Goal: Navigation & Orientation: Find specific page/section

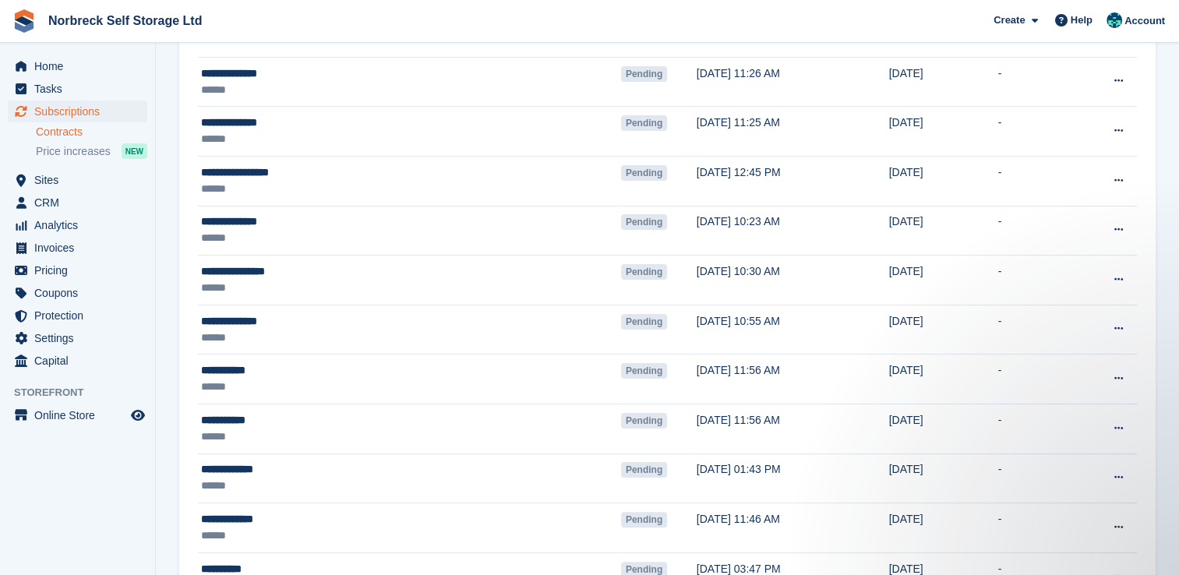
click at [75, 48] on aside "Home Tasks Subscriptions Subscriptions Subscriptions Contracts Price increases …" at bounding box center [77, 291] width 155 height 497
click at [82, 67] on span "Home" at bounding box center [80, 66] width 93 height 22
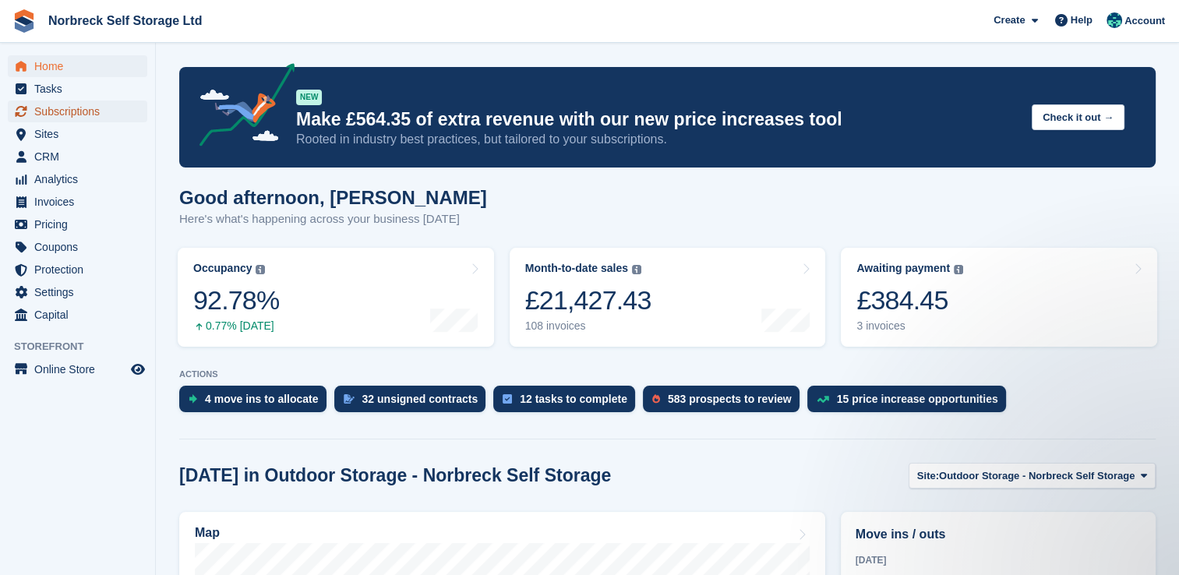
click at [117, 106] on span "Subscriptions" at bounding box center [80, 112] width 93 height 22
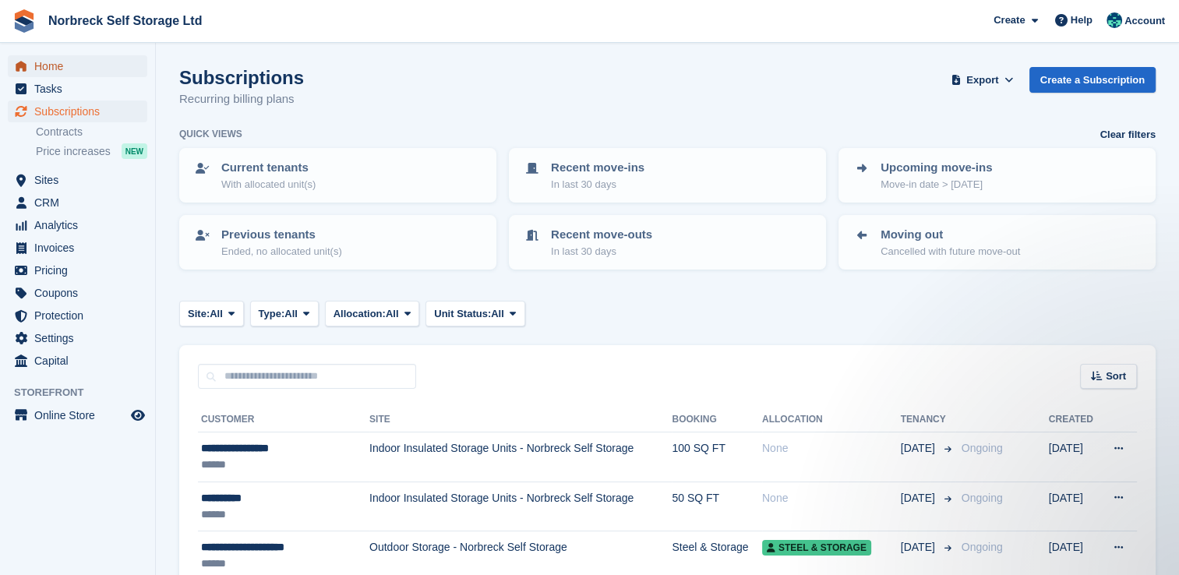
click at [86, 69] on span "Home" at bounding box center [80, 66] width 93 height 22
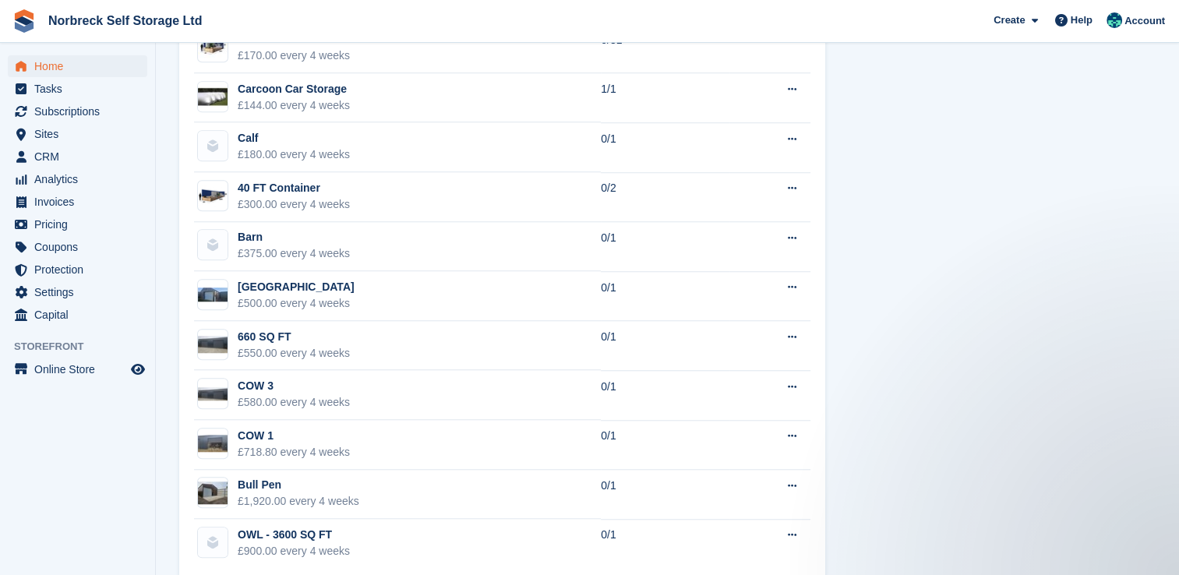
scroll to position [1309, 0]
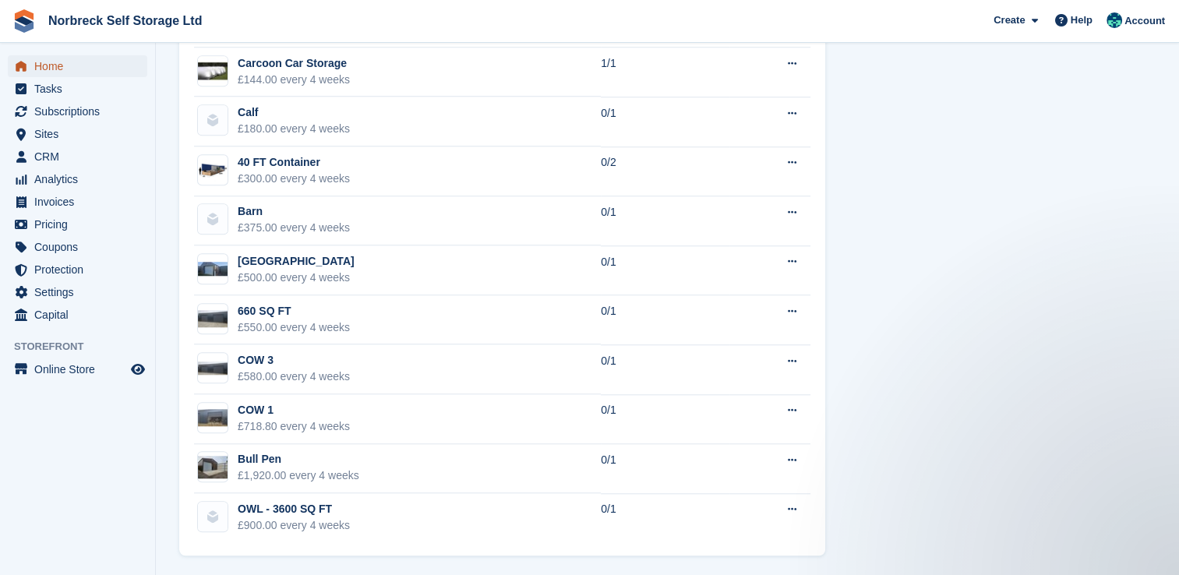
click at [59, 65] on span "Home" at bounding box center [80, 66] width 93 height 22
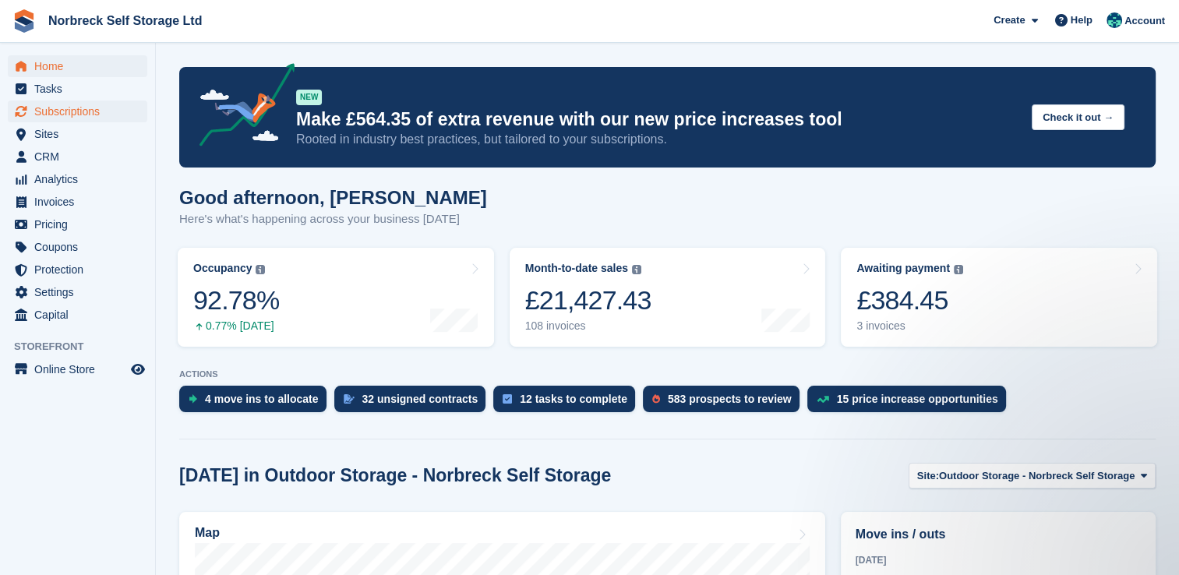
scroll to position [0, 0]
drag, startPoint x: 312, startPoint y: 383, endPoint x: 305, endPoint y: 388, distance: 8.3
click at [308, 388] on div "ACTIONS 4 move ins to allocate 32 unsigned contracts 12 tasks to complete 583 p…" at bounding box center [667, 394] width 976 height 51
click at [302, 394] on div "4 move ins to allocate" at bounding box center [262, 399] width 114 height 12
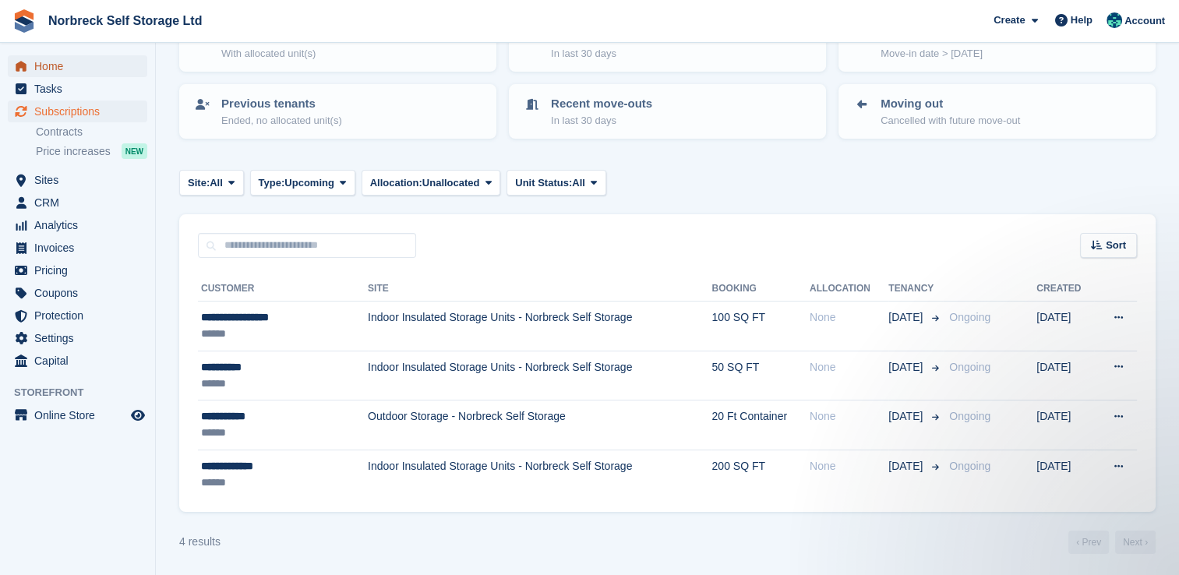
click at [111, 72] on span "Home" at bounding box center [80, 66] width 93 height 22
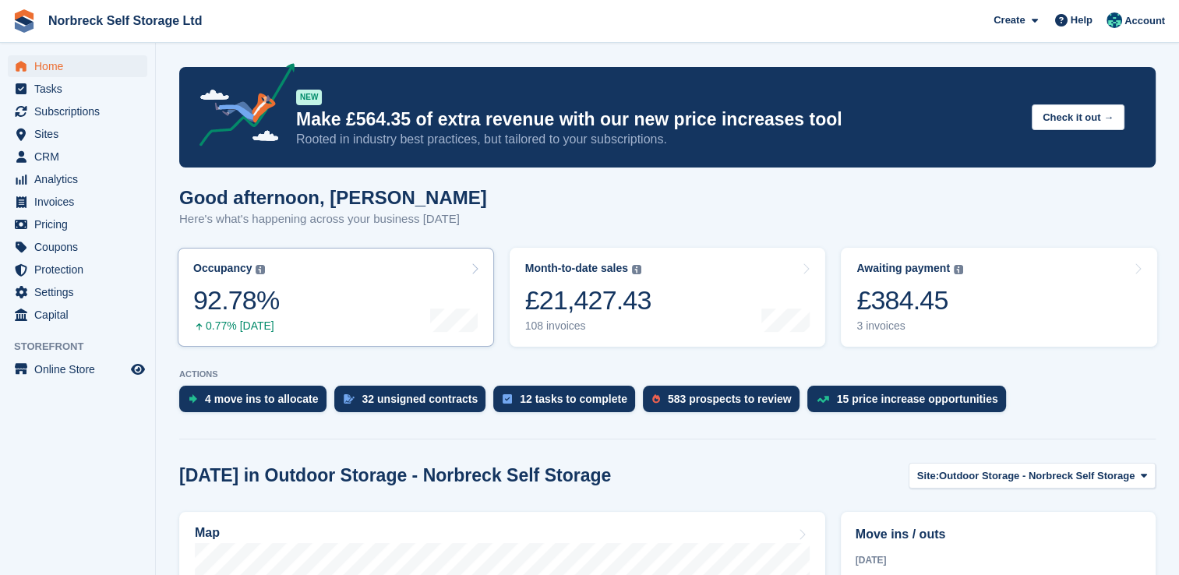
click at [461, 304] on div at bounding box center [454, 297] width 48 height 71
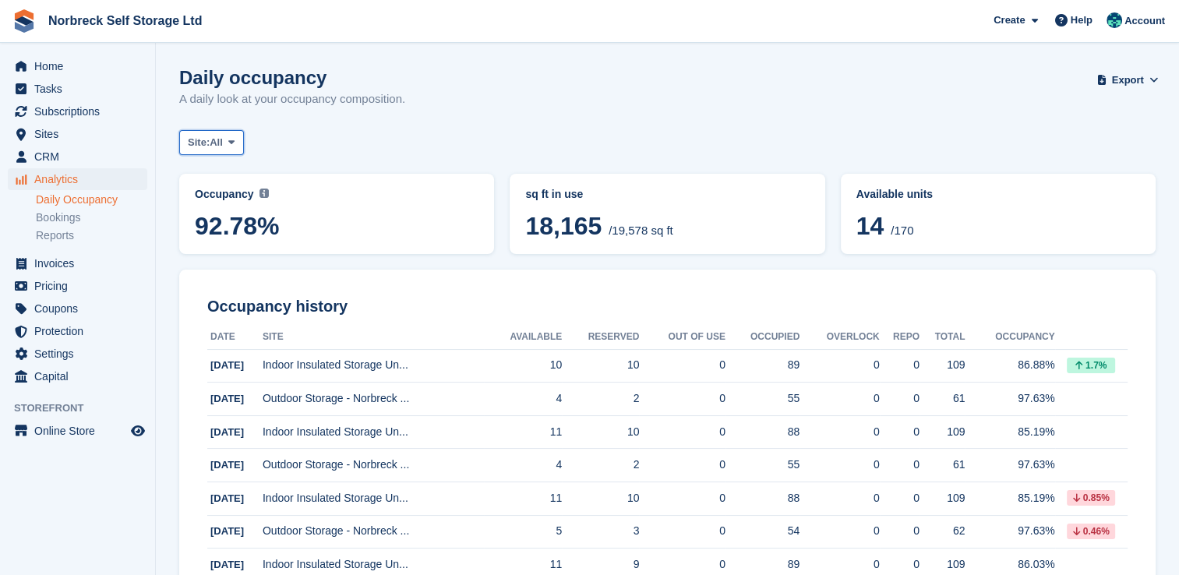
click at [206, 145] on span "Site:" at bounding box center [199, 143] width 22 height 16
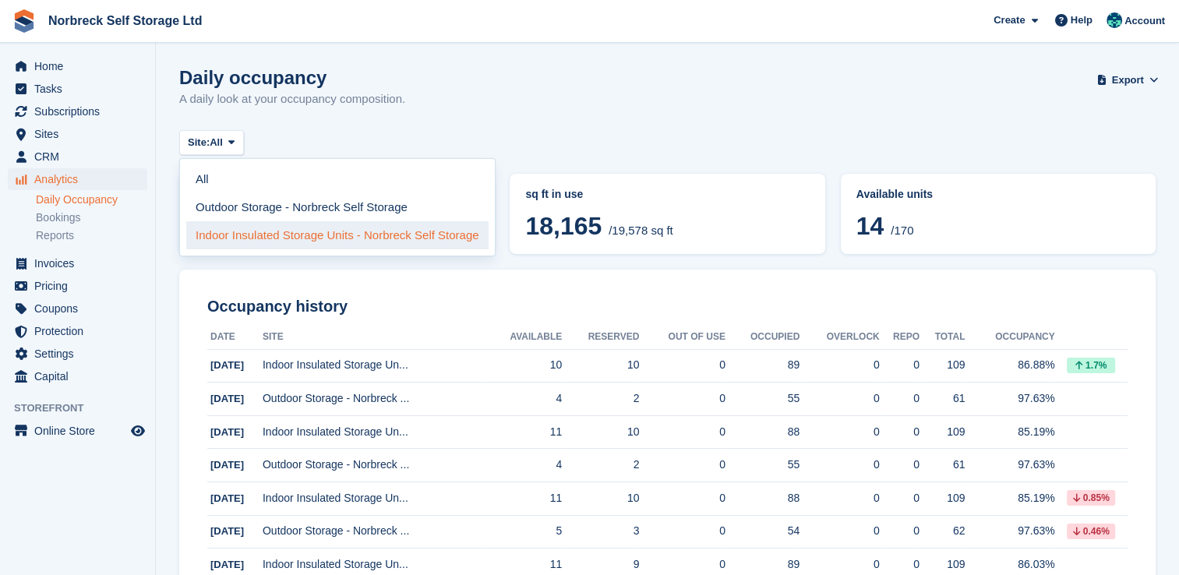
click at [201, 221] on link "Indoor Insulated Storage Units - Norbreck Self Storage" at bounding box center [337, 235] width 302 height 28
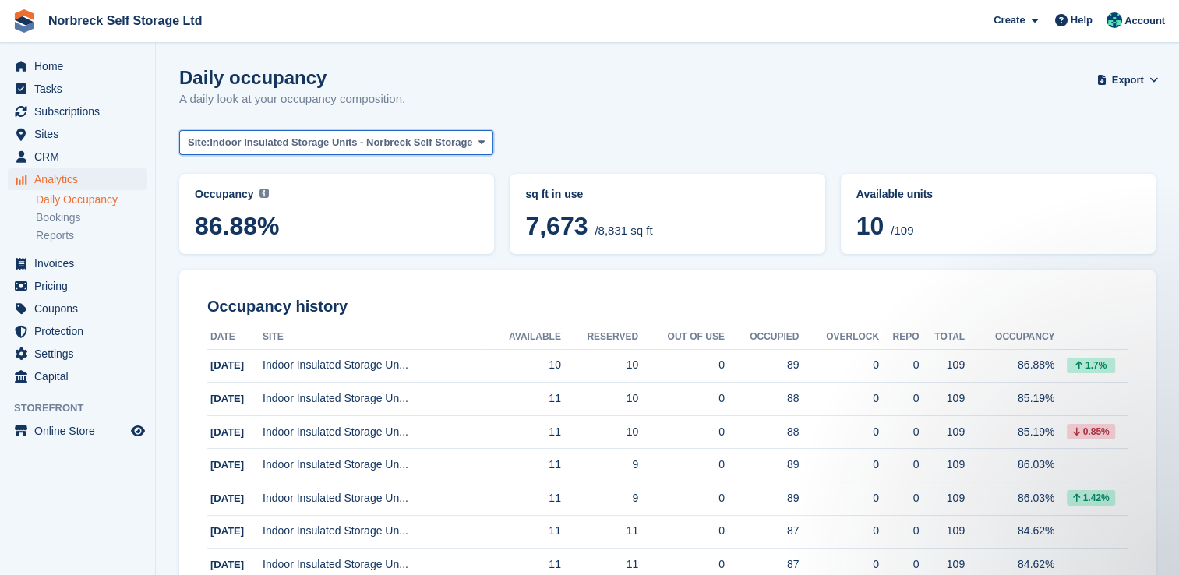
click at [305, 141] on span "Indoor Insulated Storage Units - Norbreck Self Storage" at bounding box center [341, 143] width 263 height 16
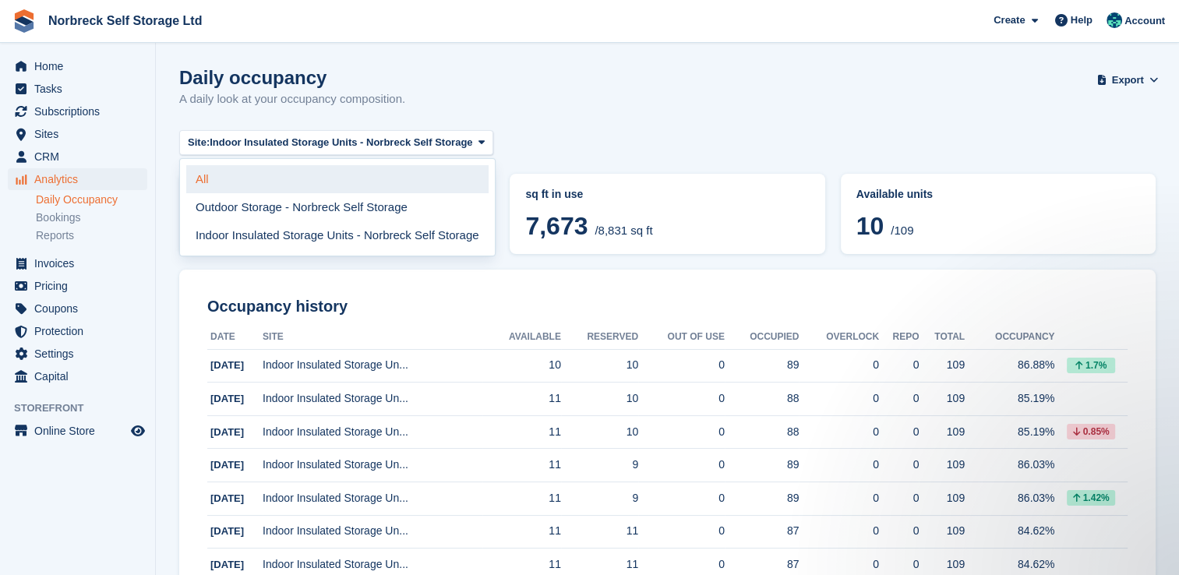
click at [273, 181] on link "All" at bounding box center [337, 179] width 302 height 28
